Goal: Find specific page/section: Find specific page/section

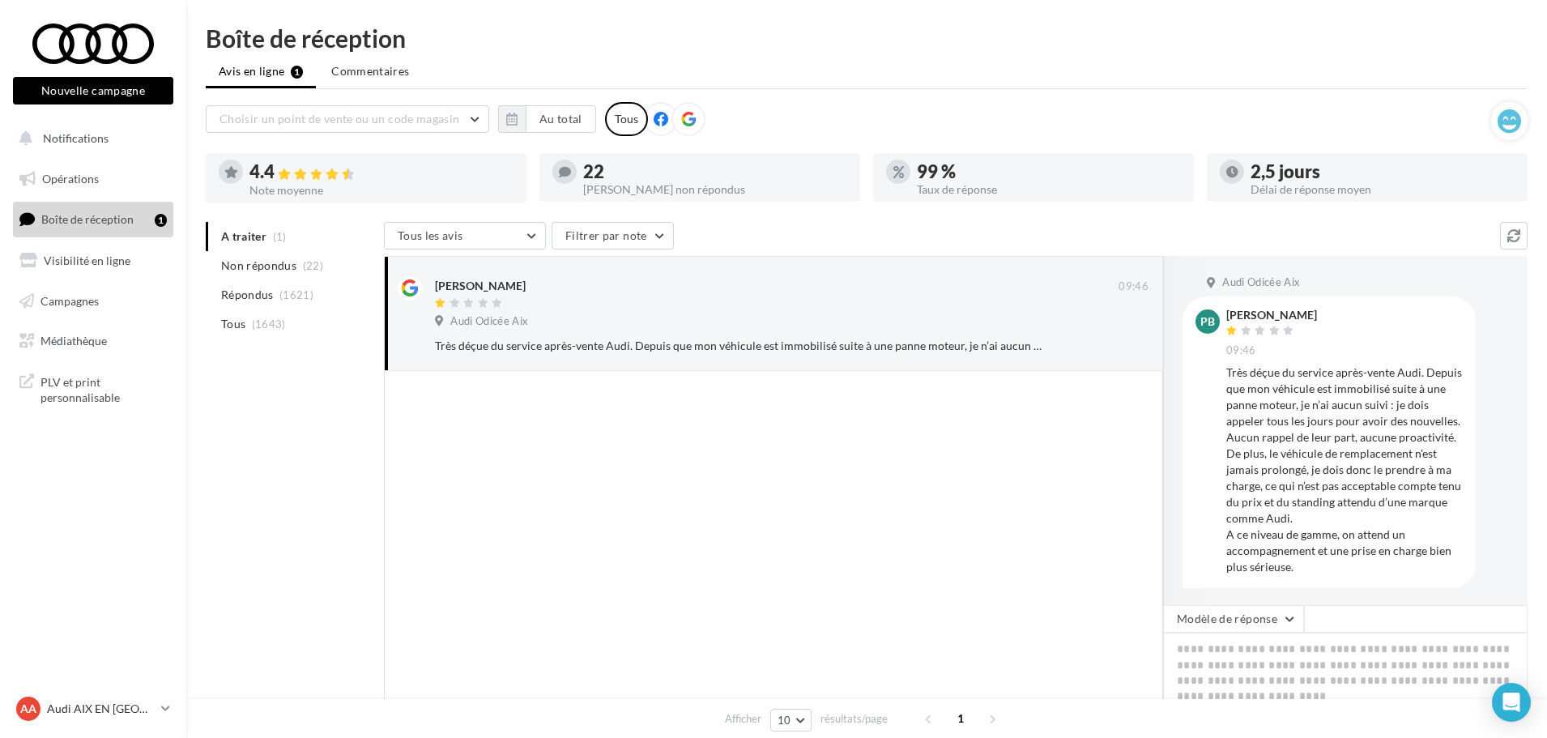
scroll to position [2, 0]
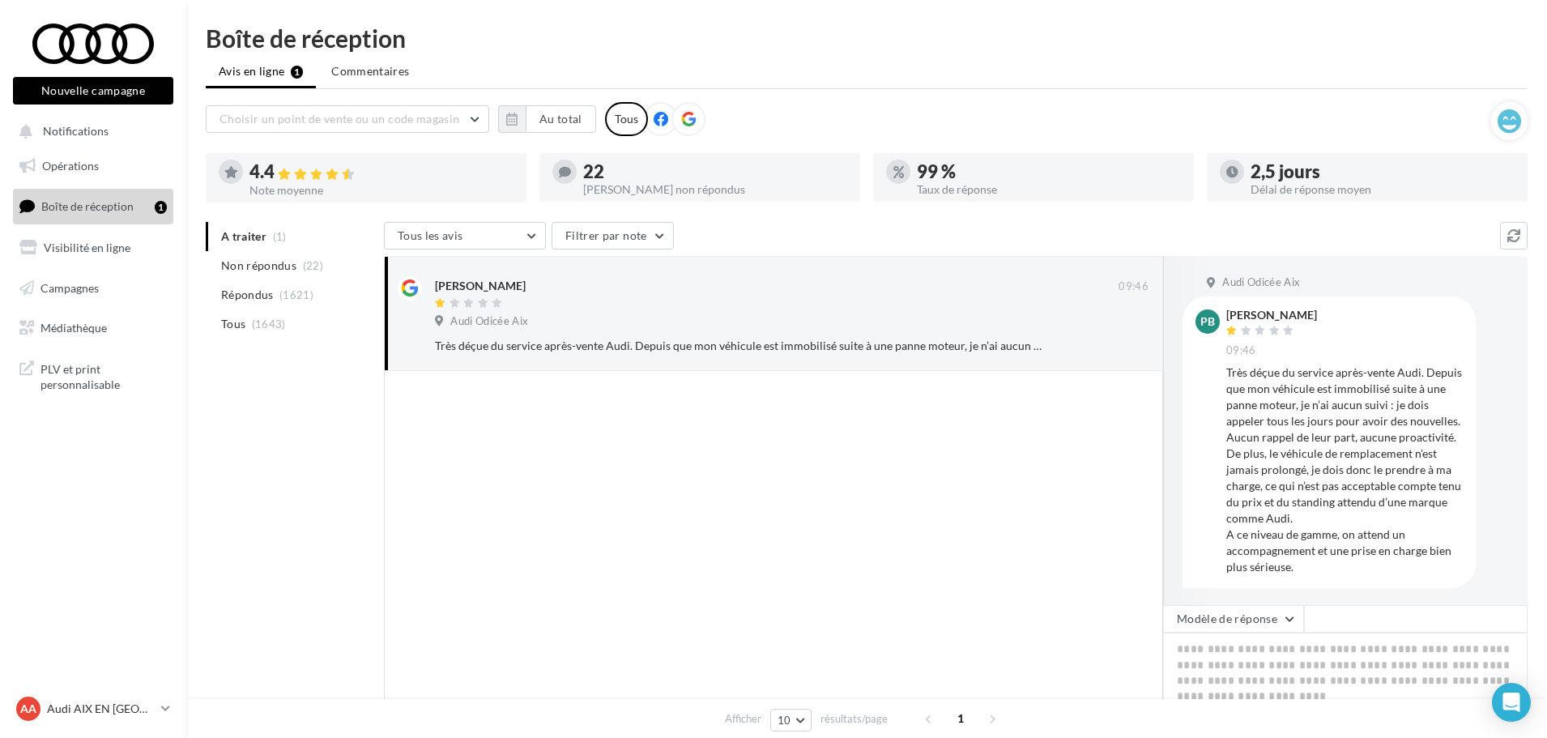
click at [113, 725] on div "AA Audi AIX EN [GEOGRAPHIC_DATA] audi-[GEOGRAPHIC_DATA]" at bounding box center [93, 715] width 186 height 45
click at [114, 712] on p "Audi AIX EN [GEOGRAPHIC_DATA]" at bounding box center [101, 709] width 108 height 16
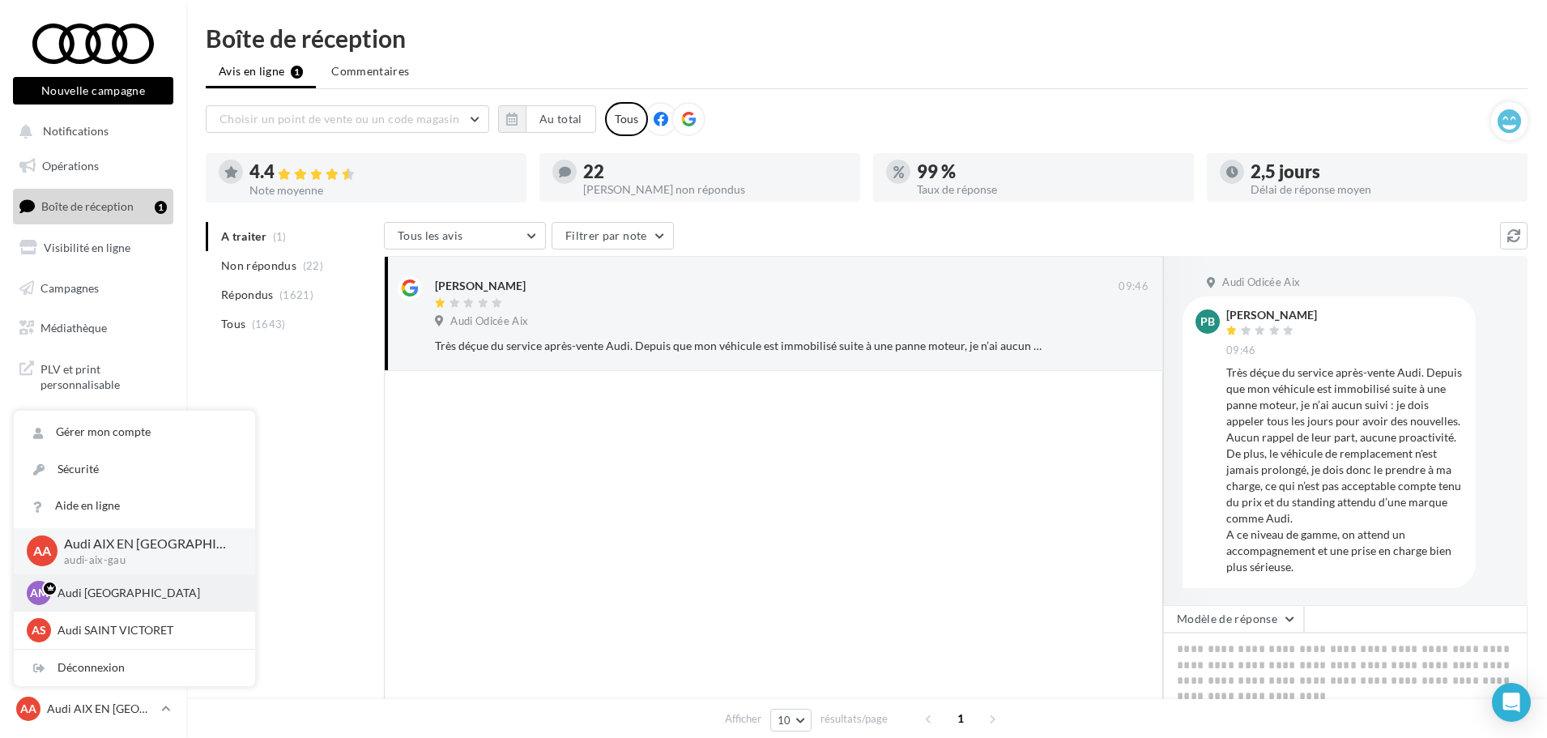
click at [108, 595] on p "Audi [GEOGRAPHIC_DATA]" at bounding box center [147, 593] width 178 height 16
